Goal: Task Accomplishment & Management: Manage account settings

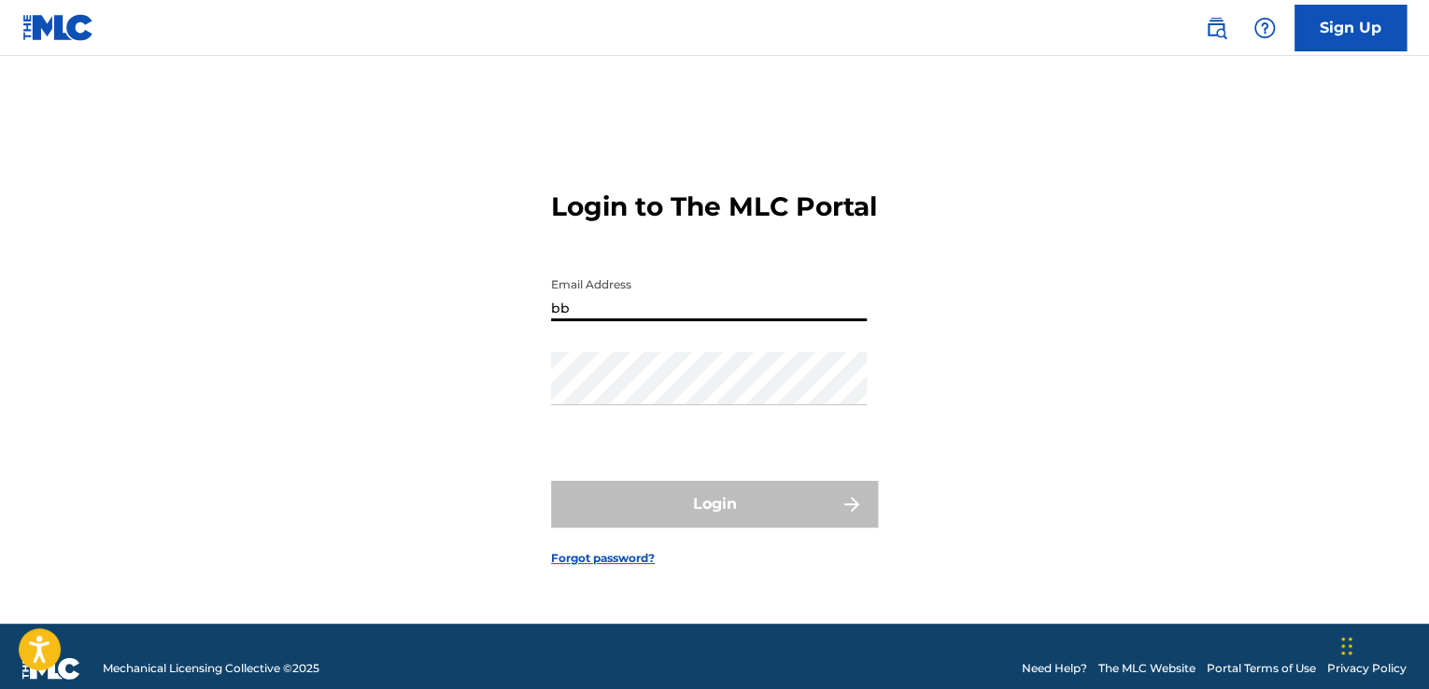
type input "[EMAIL_ADDRESS][DOMAIN_NAME]"
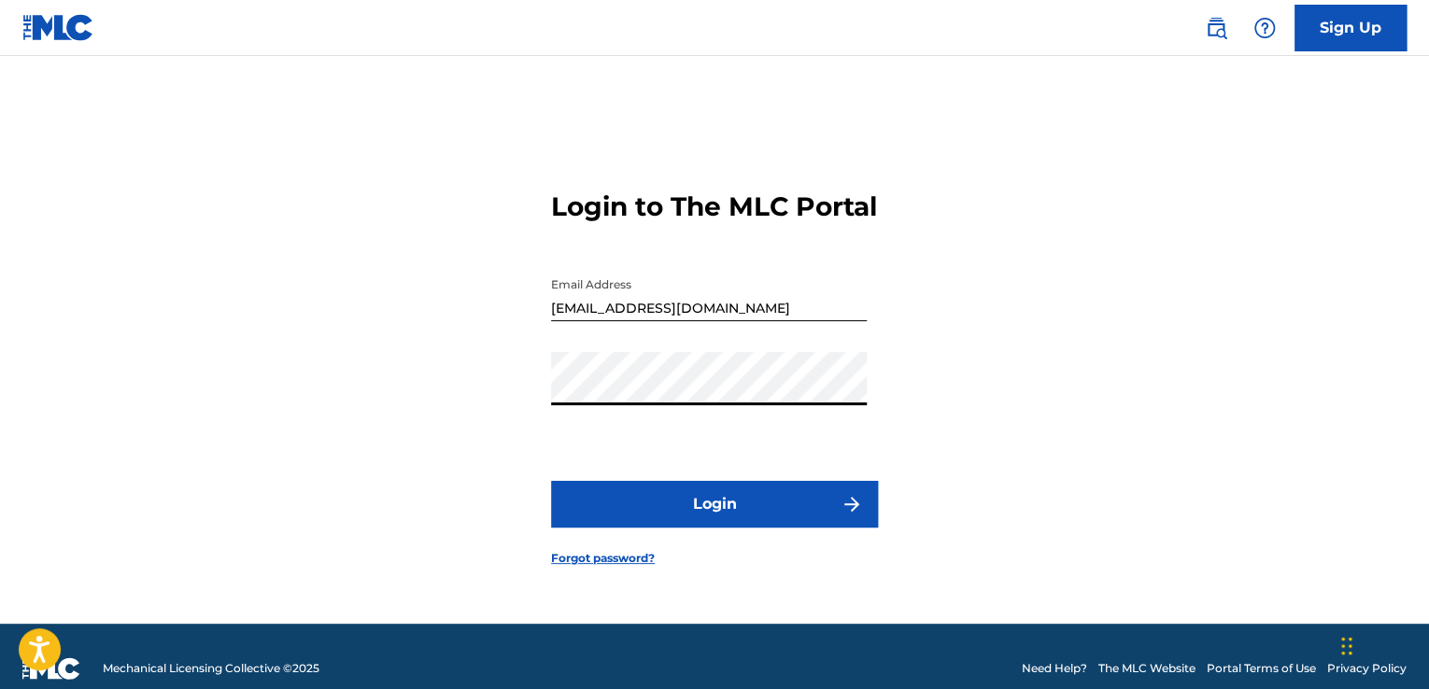
click at [691, 513] on button "Login" at bounding box center [714, 504] width 327 height 47
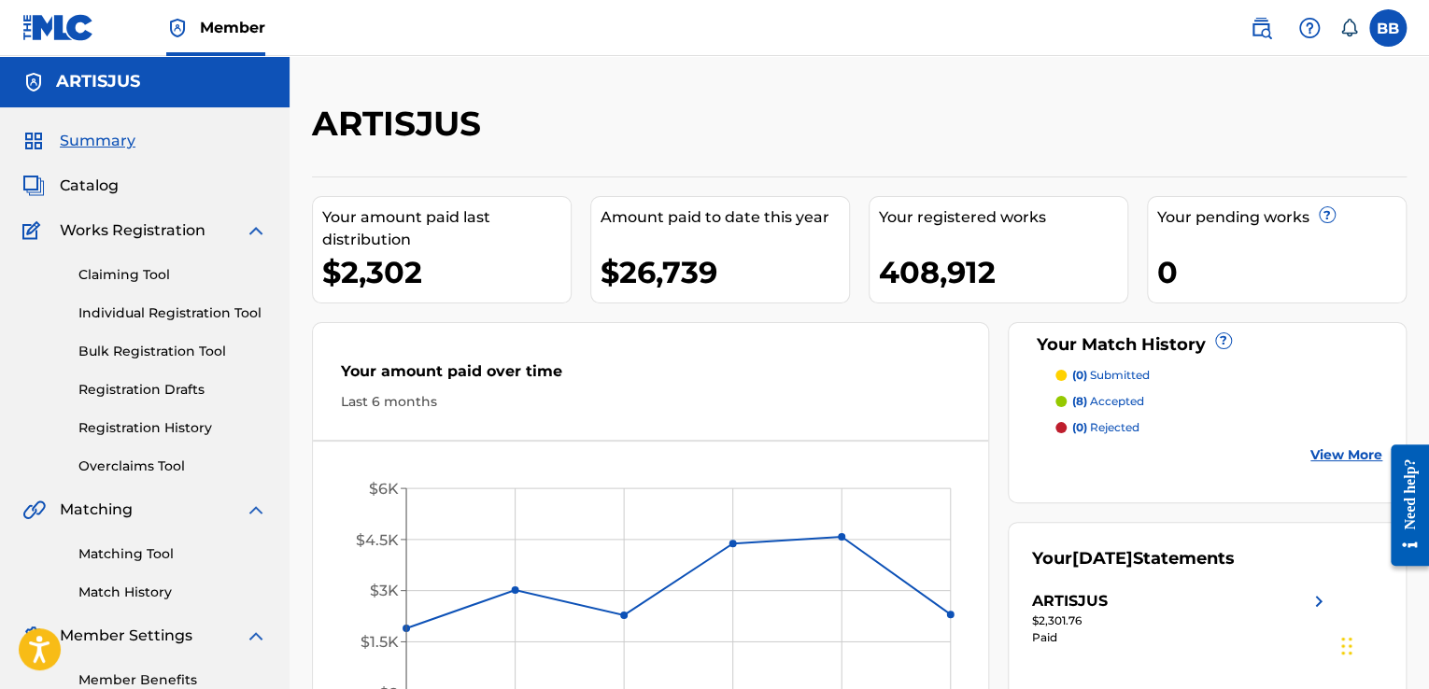
click at [90, 183] on span "Catalog" at bounding box center [89, 186] width 59 height 22
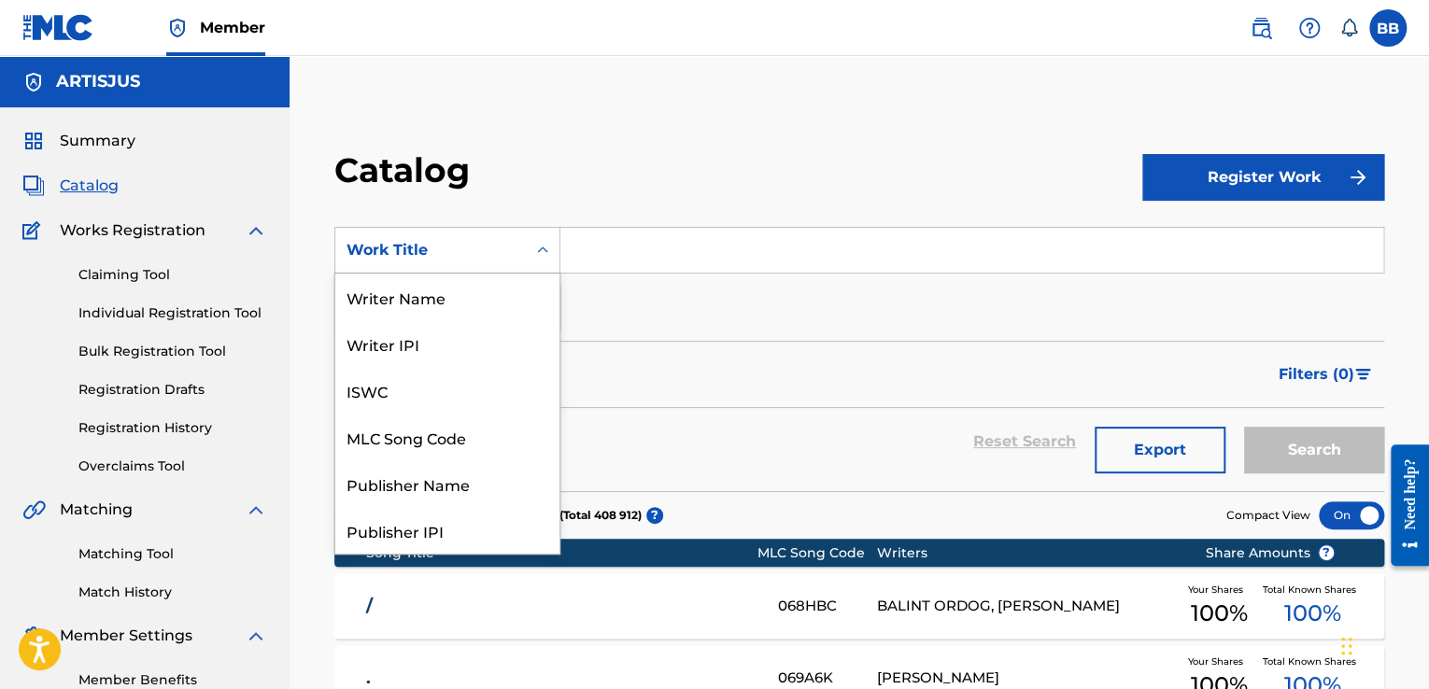
click at [534, 249] on icon "Search Form" at bounding box center [542, 250] width 19 height 19
click at [489, 431] on div "MLC Song Code" at bounding box center [447, 437] width 224 height 47
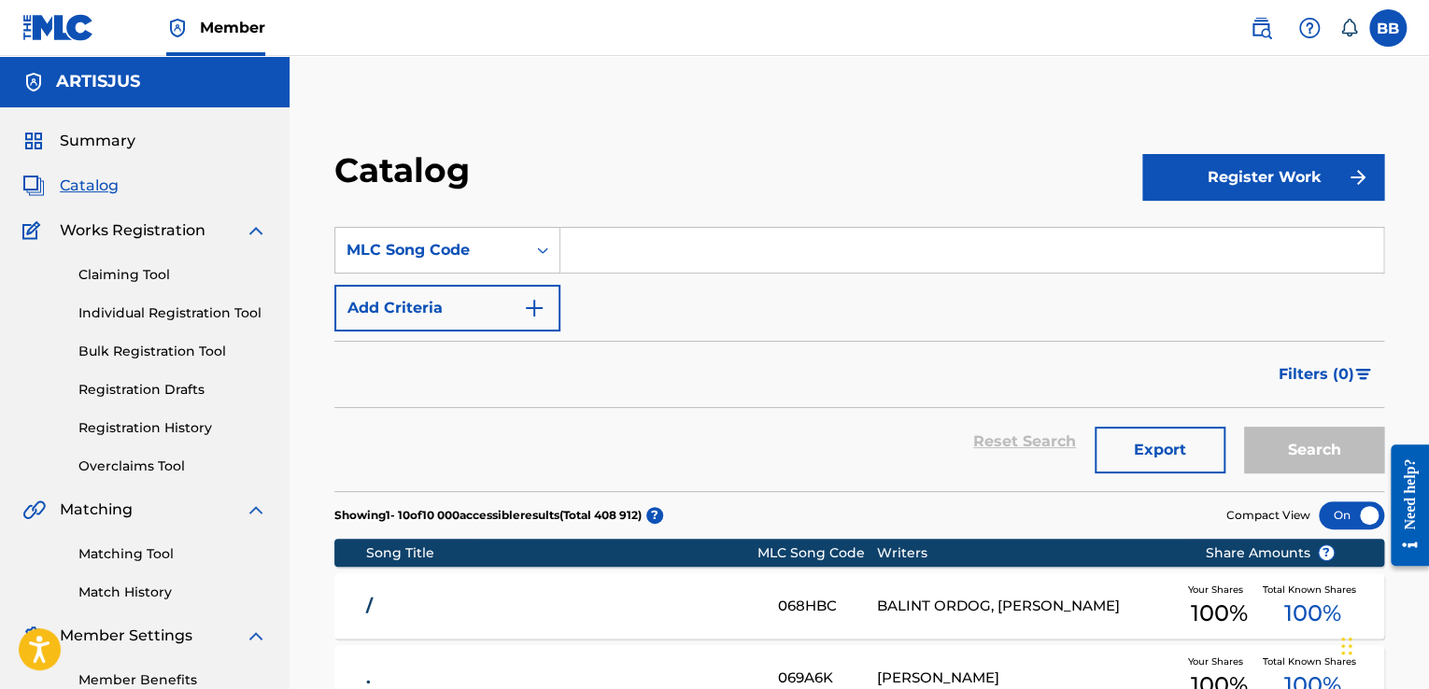
click at [618, 248] on input "Search Form" at bounding box center [971, 250] width 823 height 45
paste input "KB6A8Z"
type input "KB6A8Z"
click at [1309, 454] on button "Search" at bounding box center [1314, 450] width 140 height 47
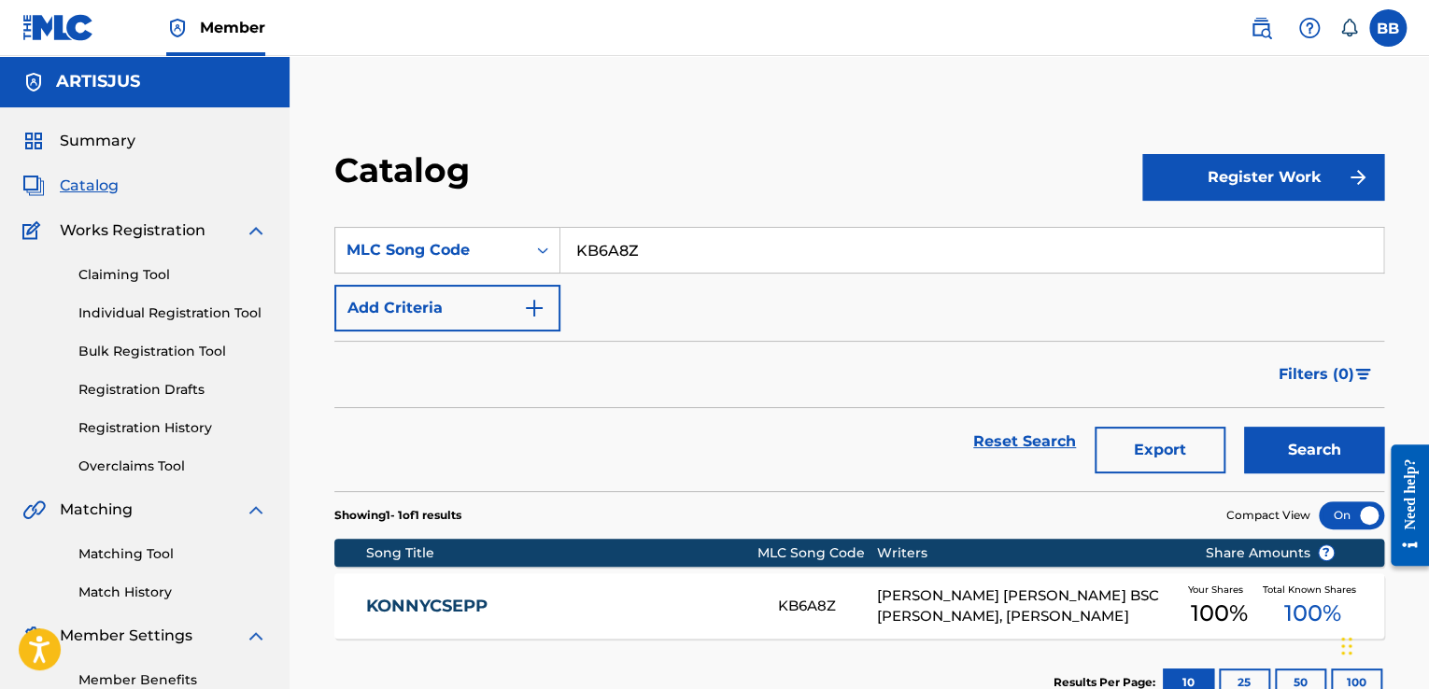
scroll to position [127, 0]
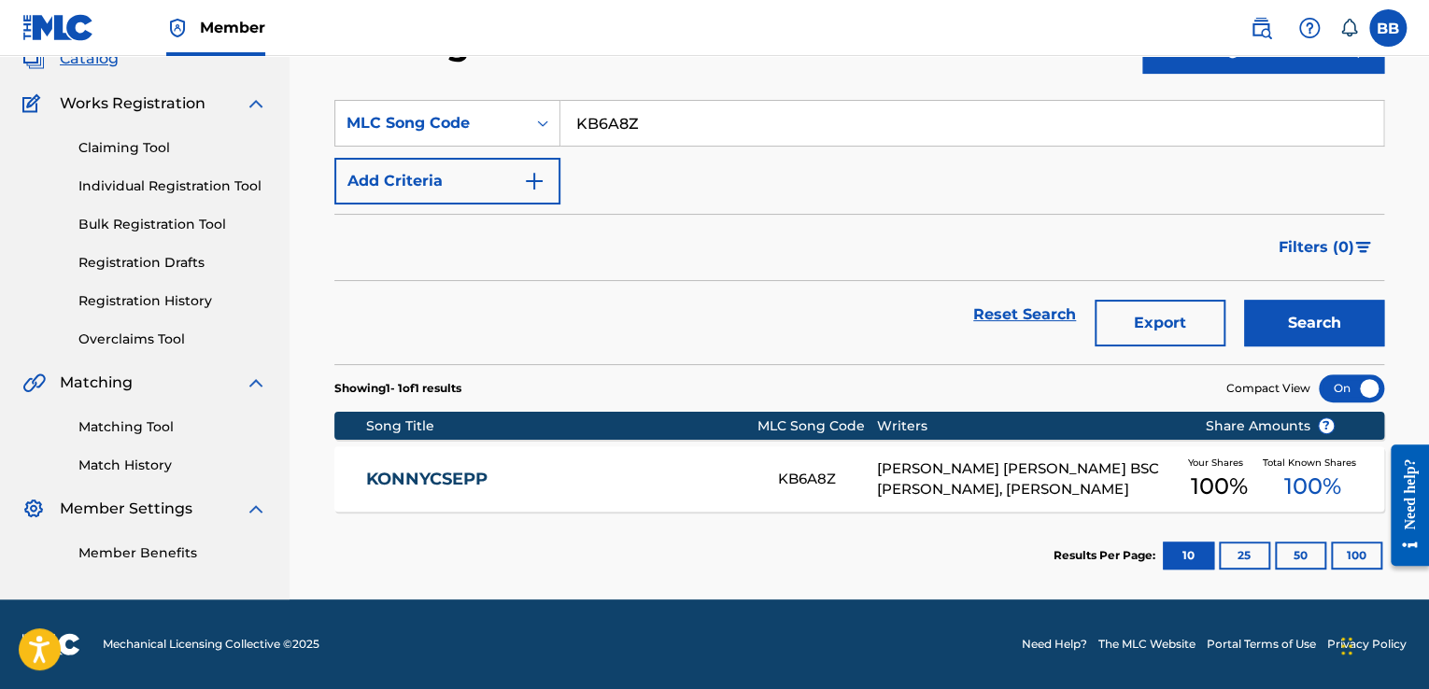
click at [1075, 472] on div "[PERSON_NAME] [PERSON_NAME] BSC [PERSON_NAME], [PERSON_NAME]" at bounding box center [1026, 480] width 299 height 42
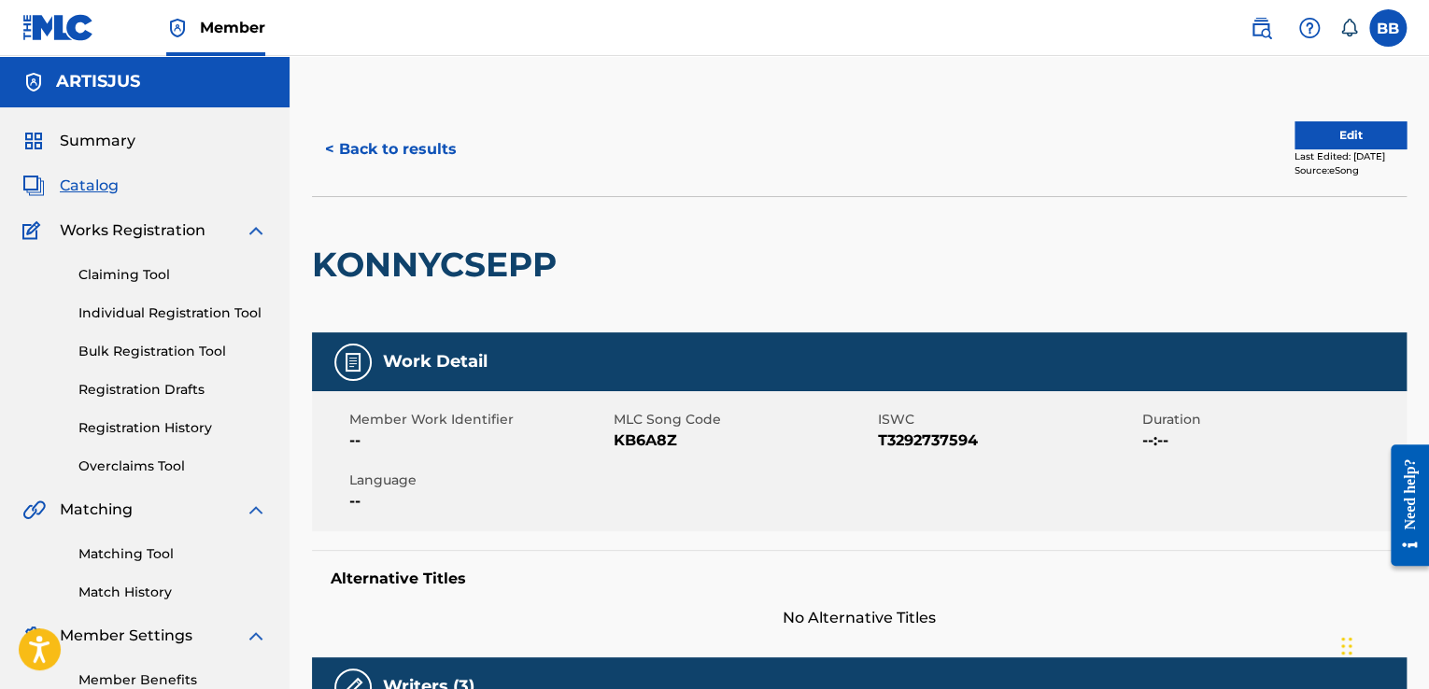
click at [1322, 139] on button "Edit" at bounding box center [1350, 135] width 112 height 28
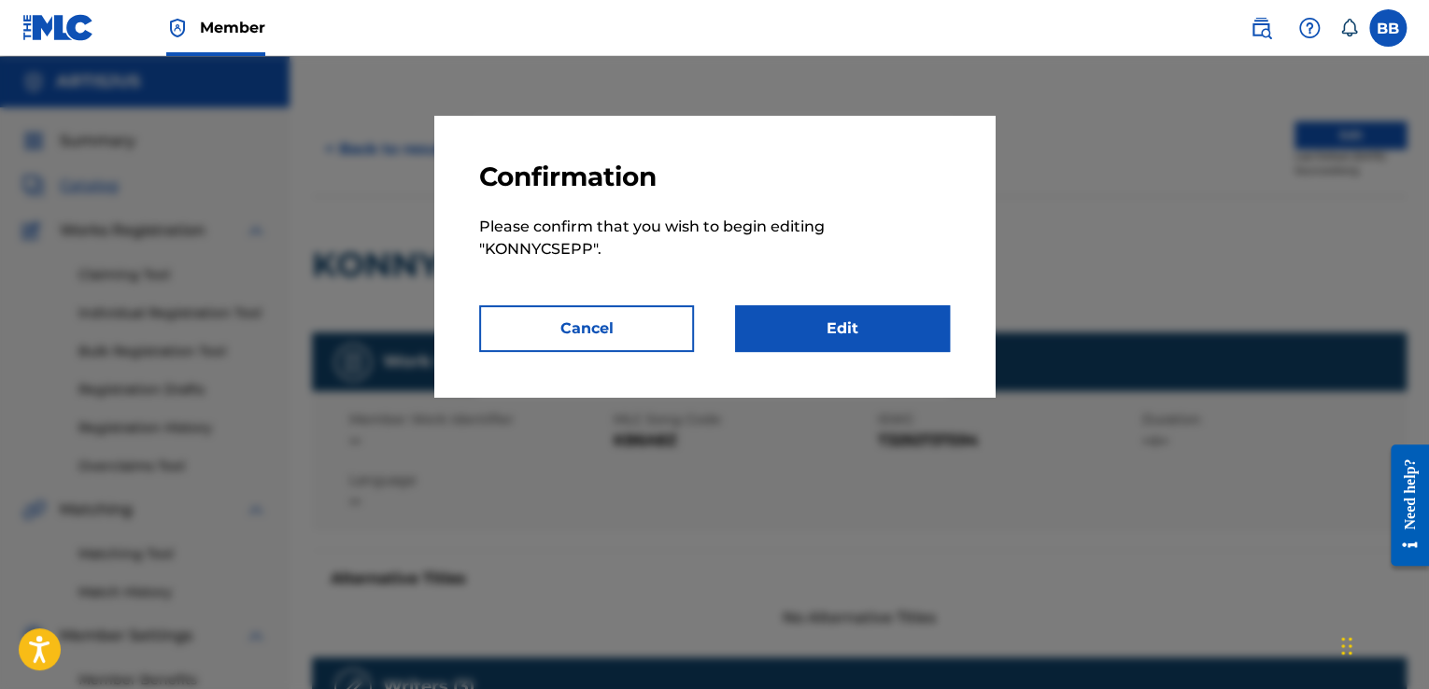
click at [856, 322] on link "Edit" at bounding box center [842, 328] width 215 height 47
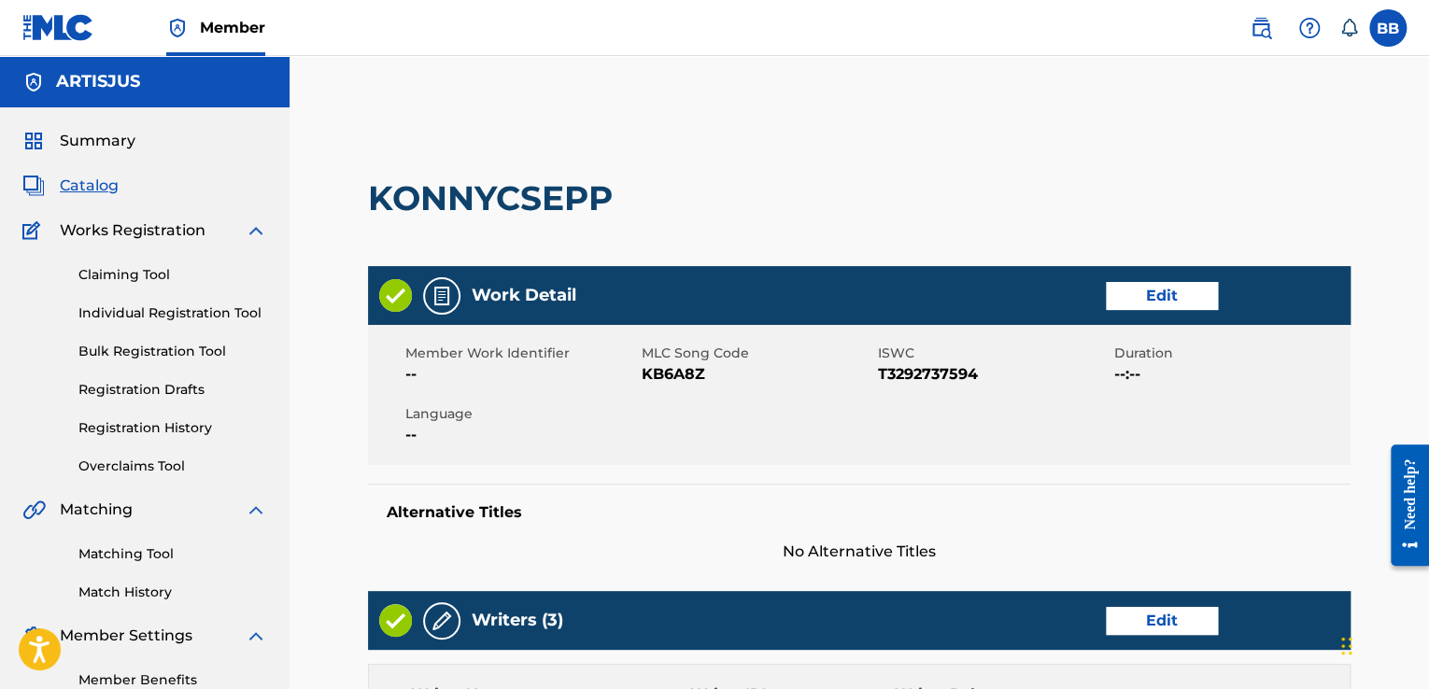
click at [1128, 296] on link "Edit" at bounding box center [1162, 296] width 112 height 28
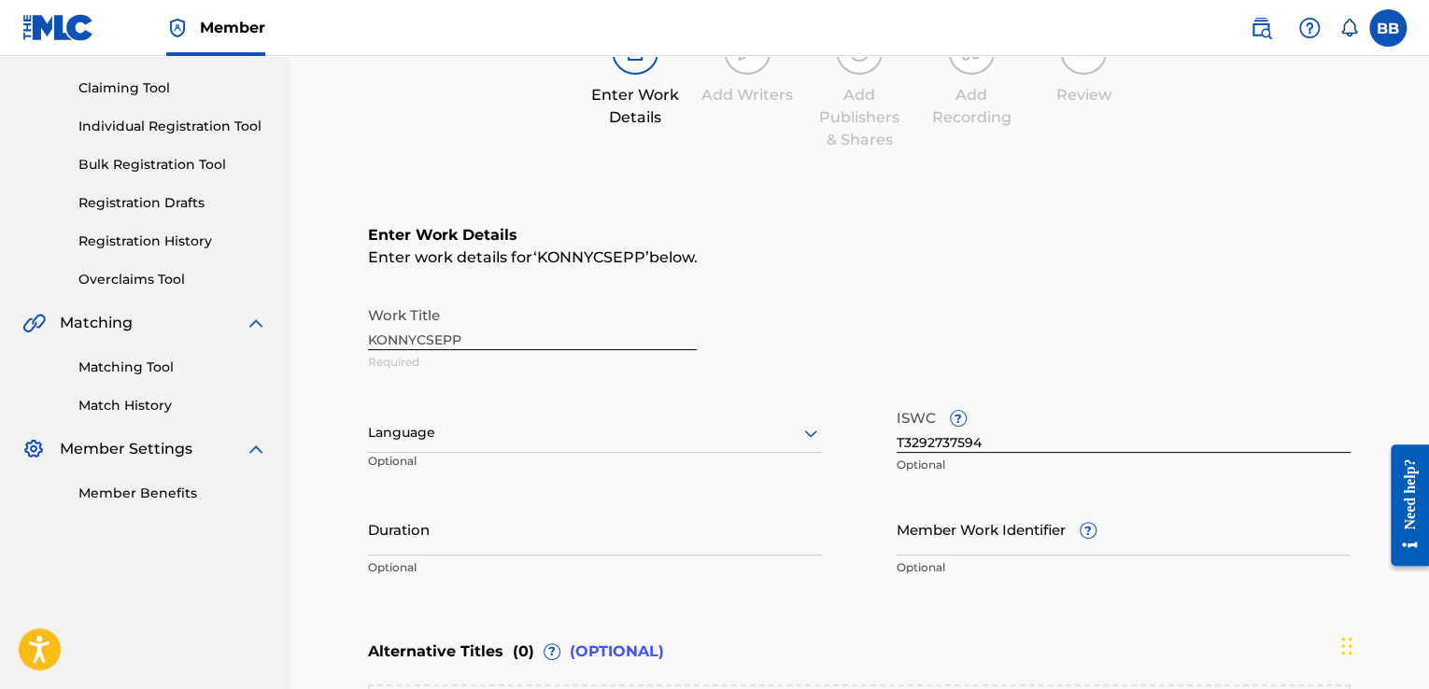
scroll to position [549, 0]
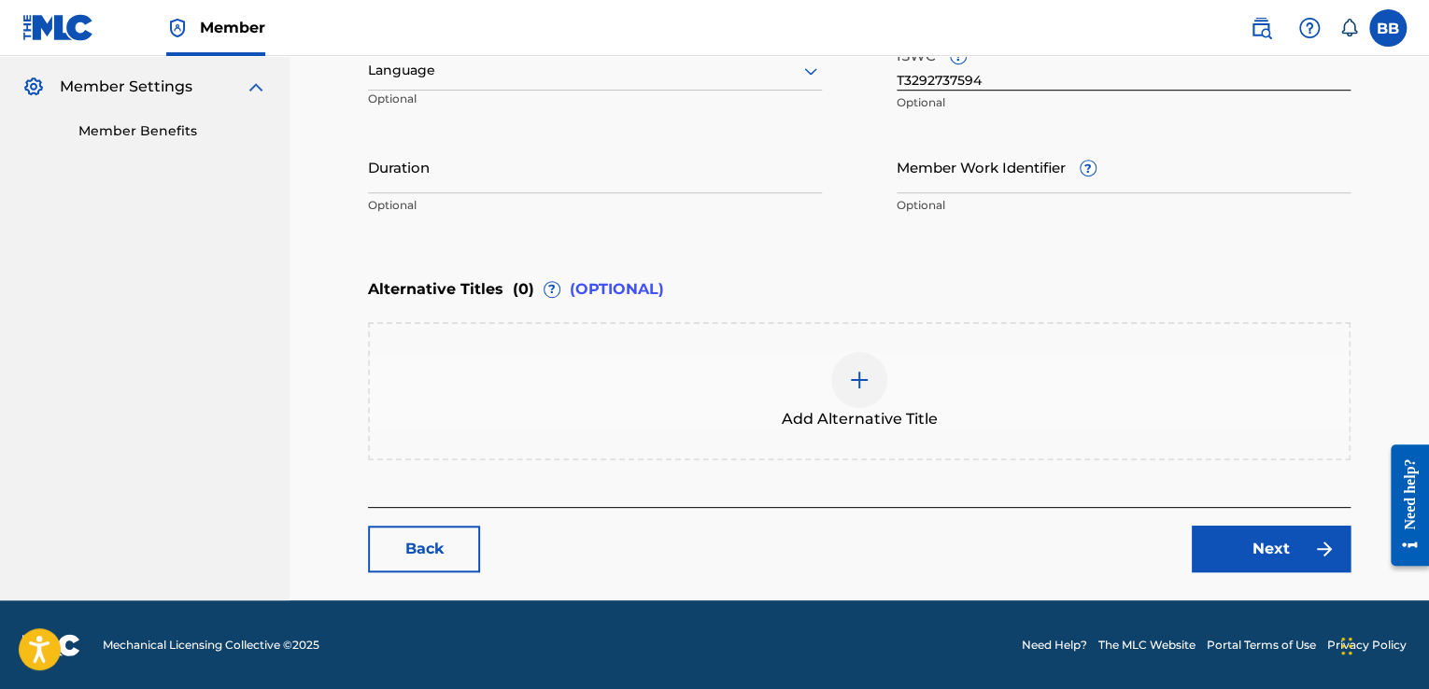
click at [1259, 545] on link "Next" at bounding box center [1271, 549] width 159 height 47
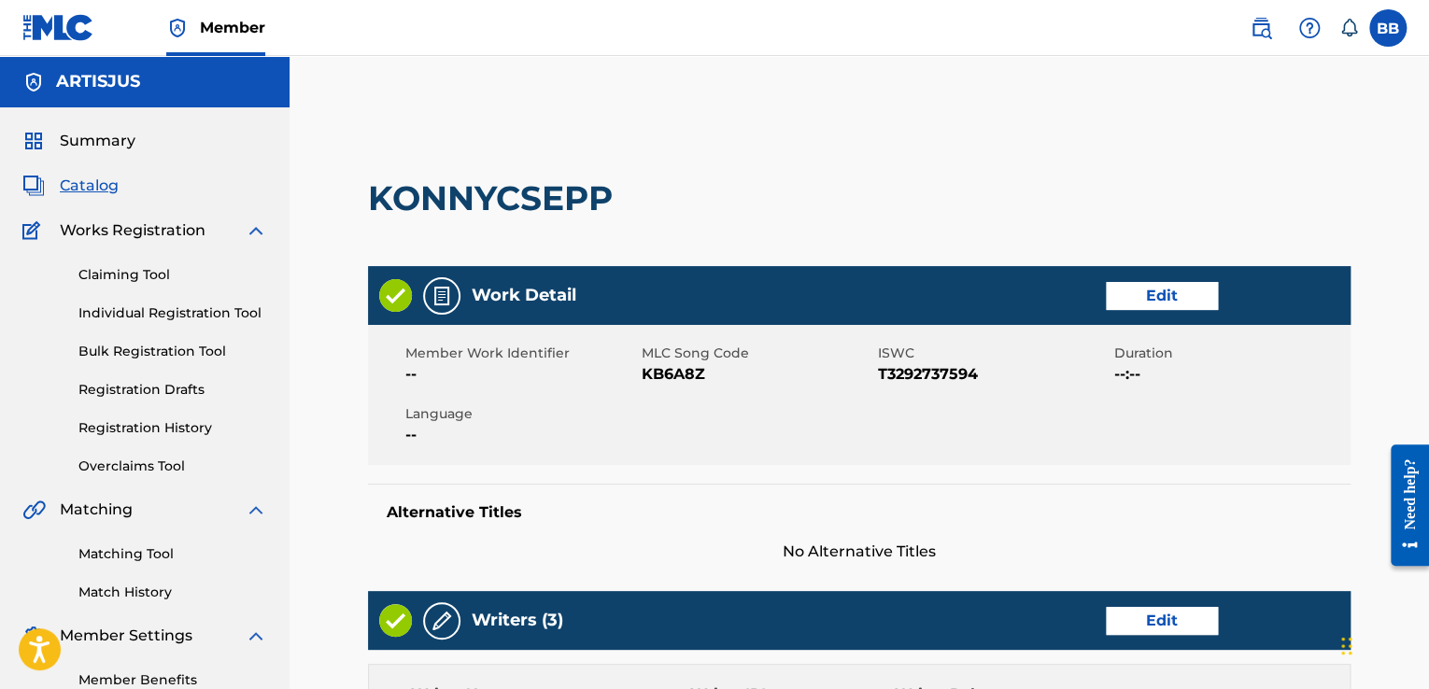
click at [1136, 304] on link "Edit" at bounding box center [1162, 296] width 112 height 28
